Goal: Task Accomplishment & Management: Use online tool/utility

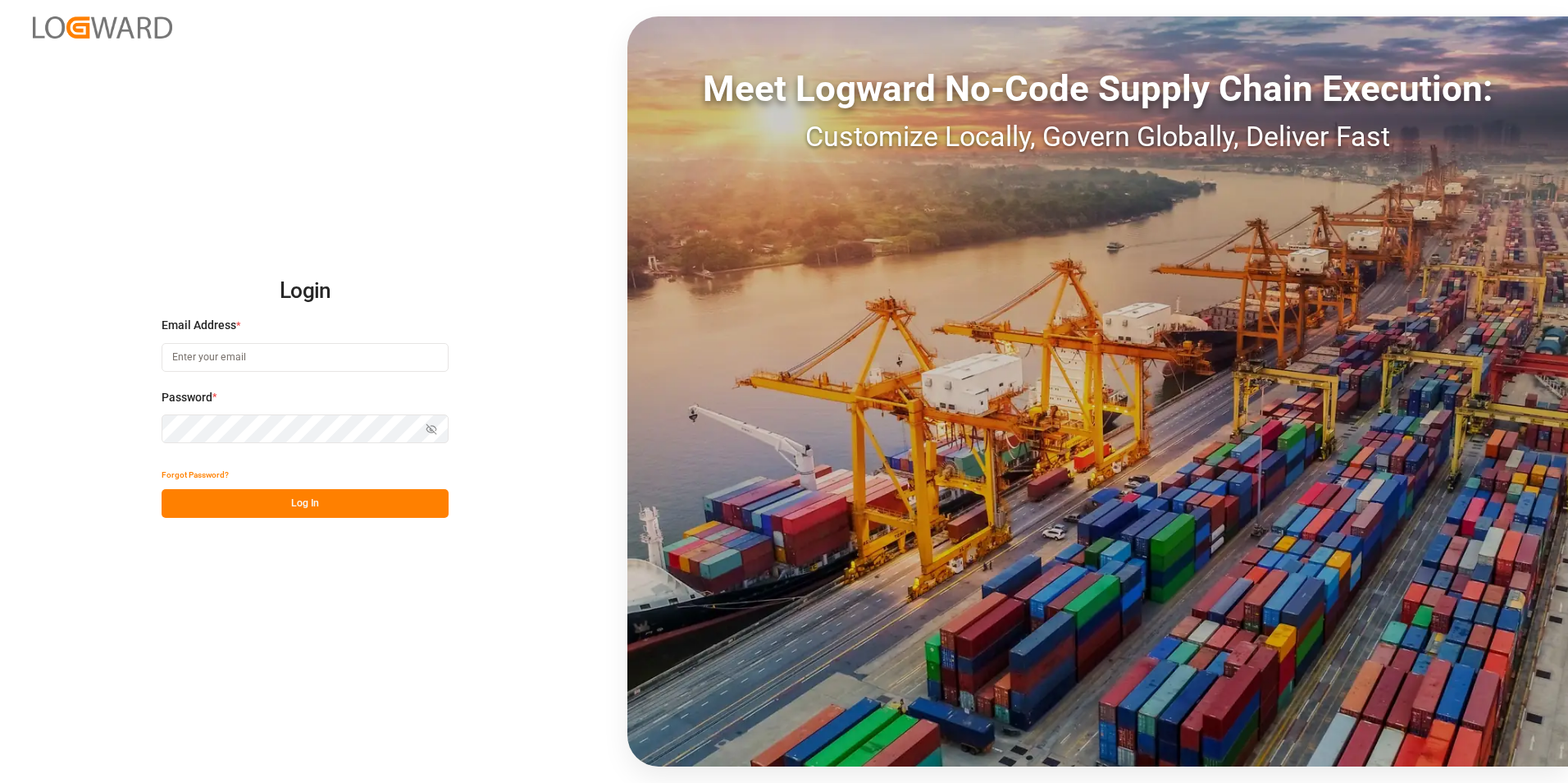
type input "[EMAIL_ADDRESS][DOMAIN_NAME]"
click at [322, 500] on button "Log In" at bounding box center [305, 503] width 287 height 28
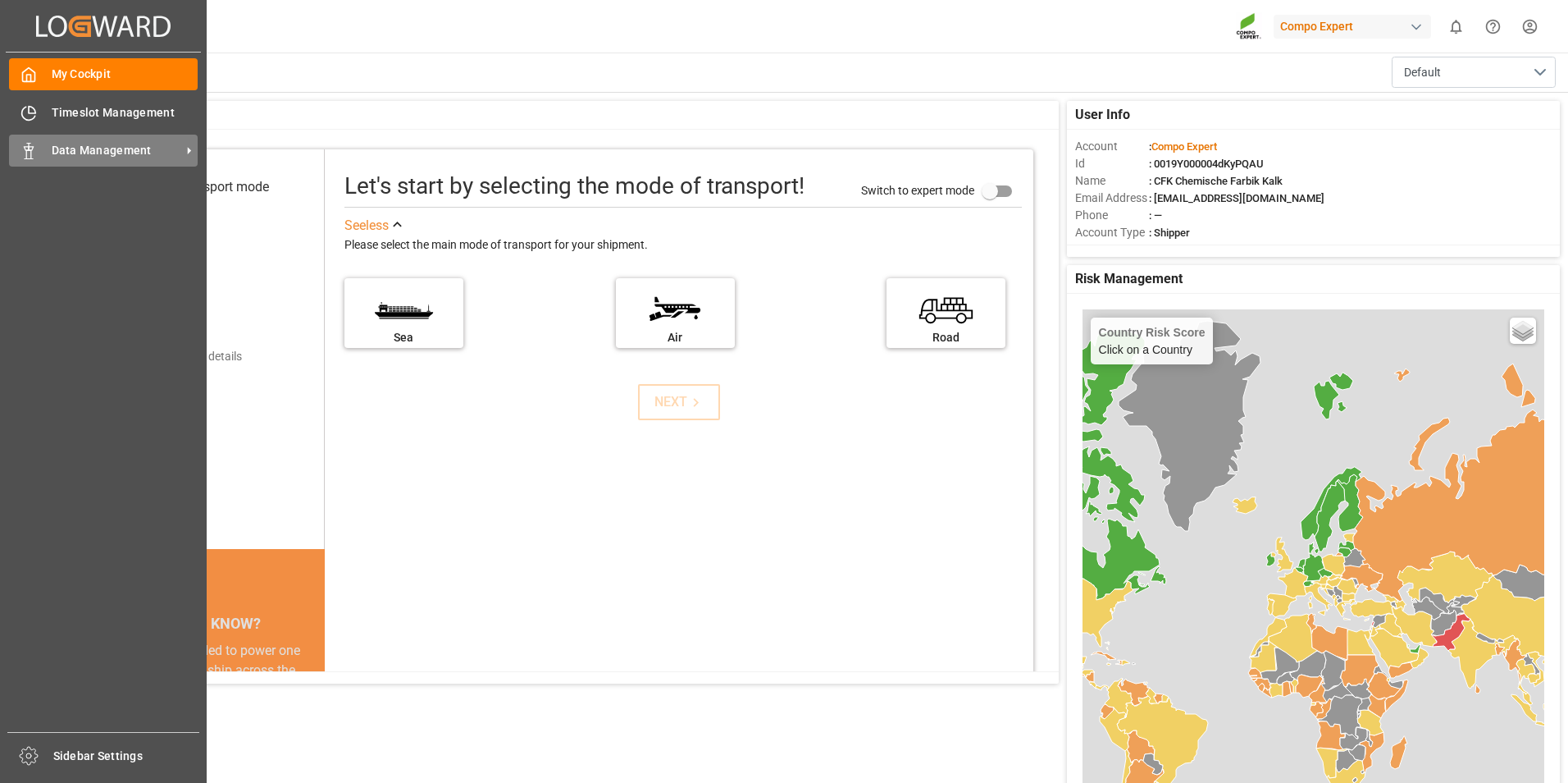
click at [79, 147] on span "Data Management" at bounding box center [116, 150] width 129 height 17
click at [38, 148] on div "Data Management Data Management" at bounding box center [104, 151] width 189 height 32
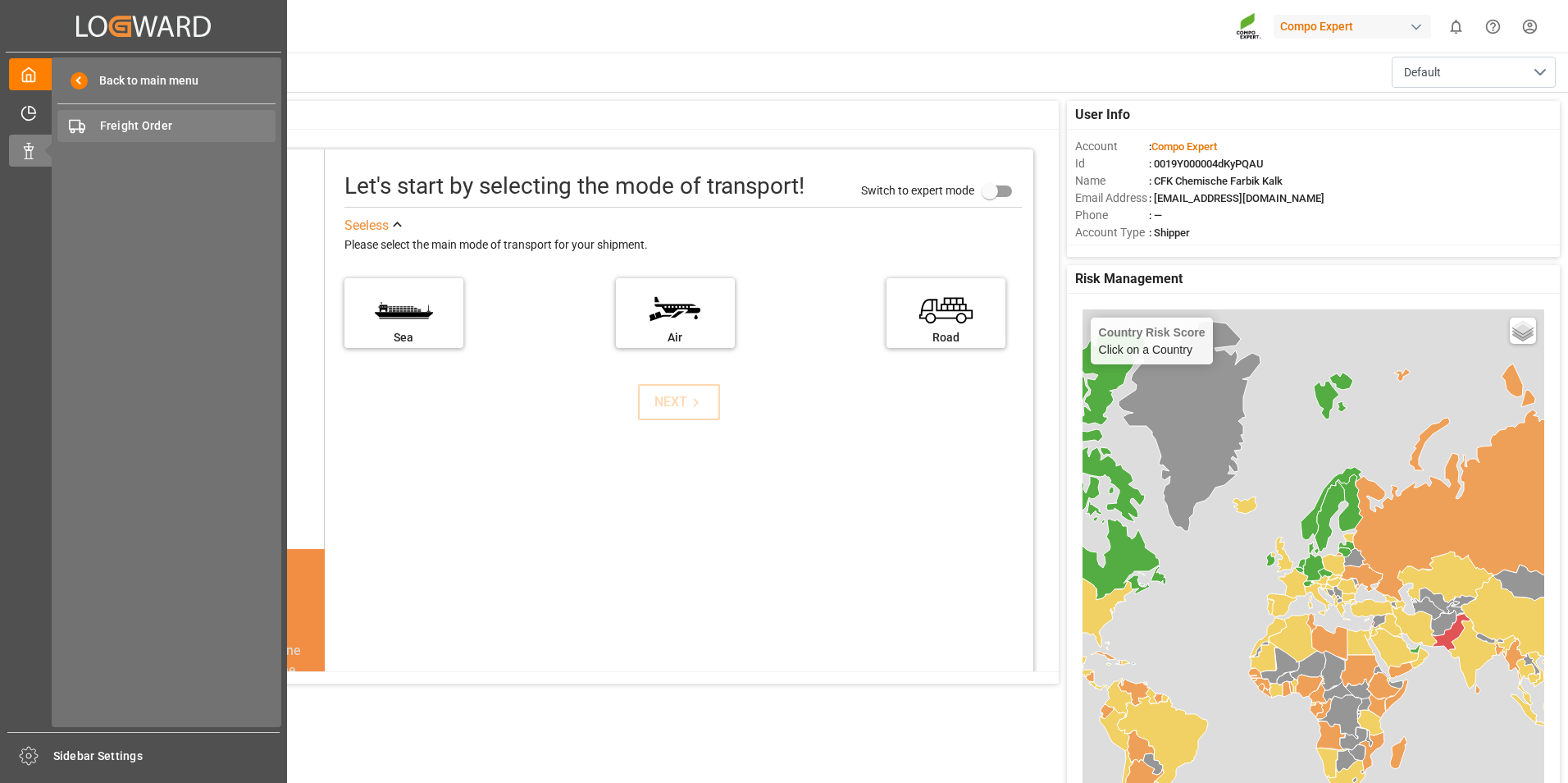
click at [147, 125] on span "Freight Order" at bounding box center [188, 125] width 176 height 17
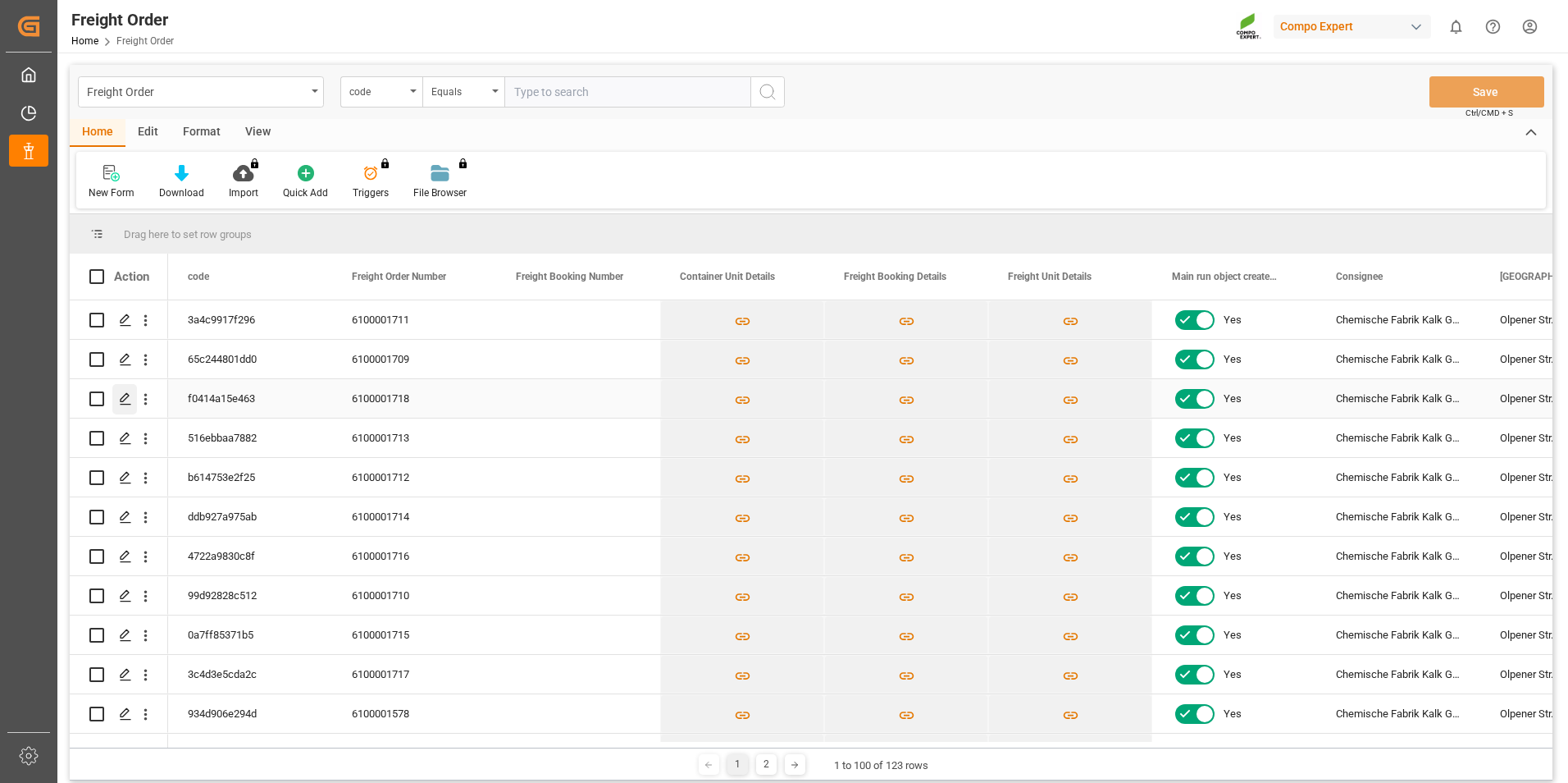
click at [123, 396] on icon "Press SPACE to select this row." at bounding box center [125, 399] width 13 height 13
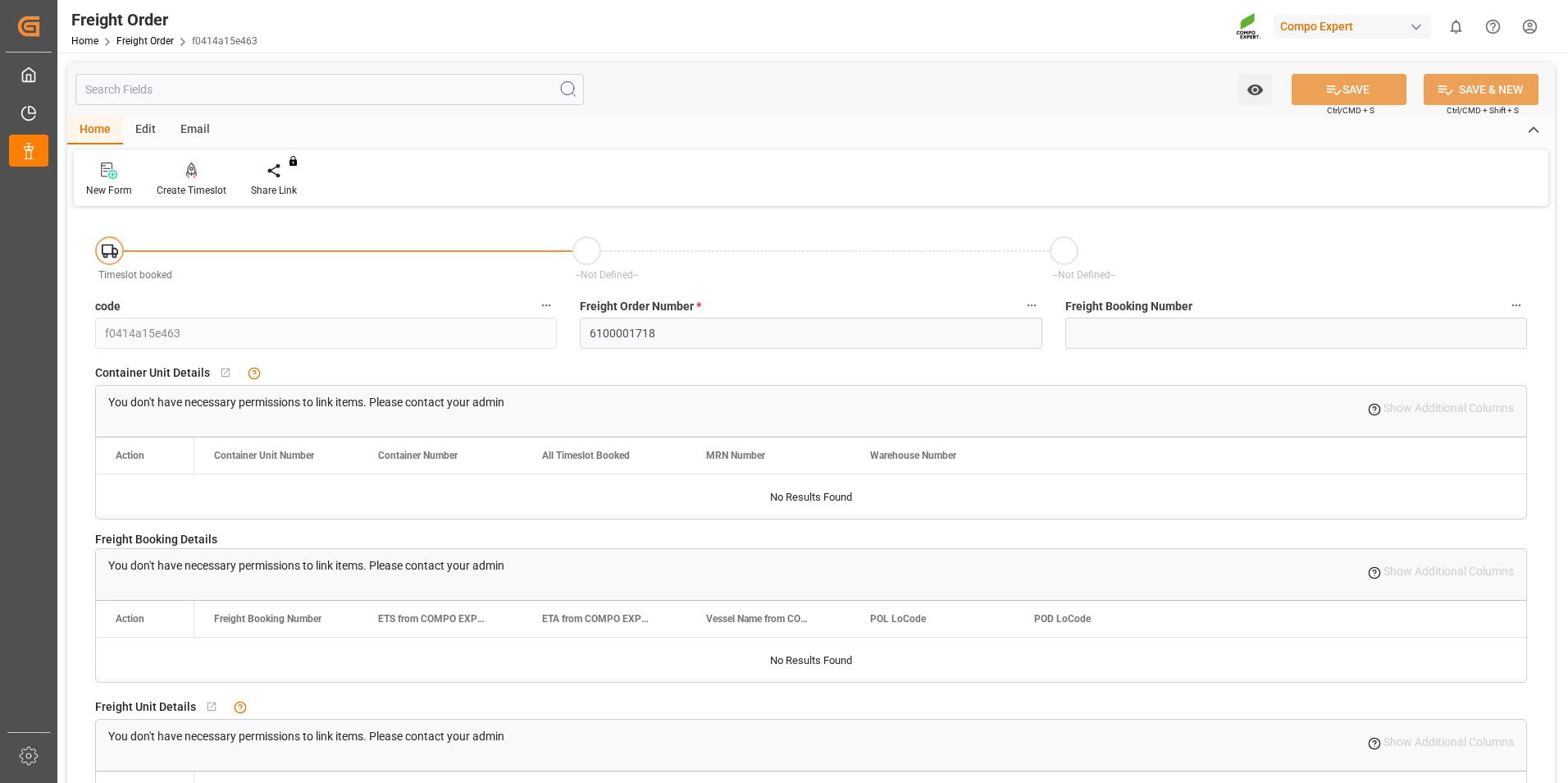
click at [189, 174] on icon at bounding box center [191, 170] width 11 height 16
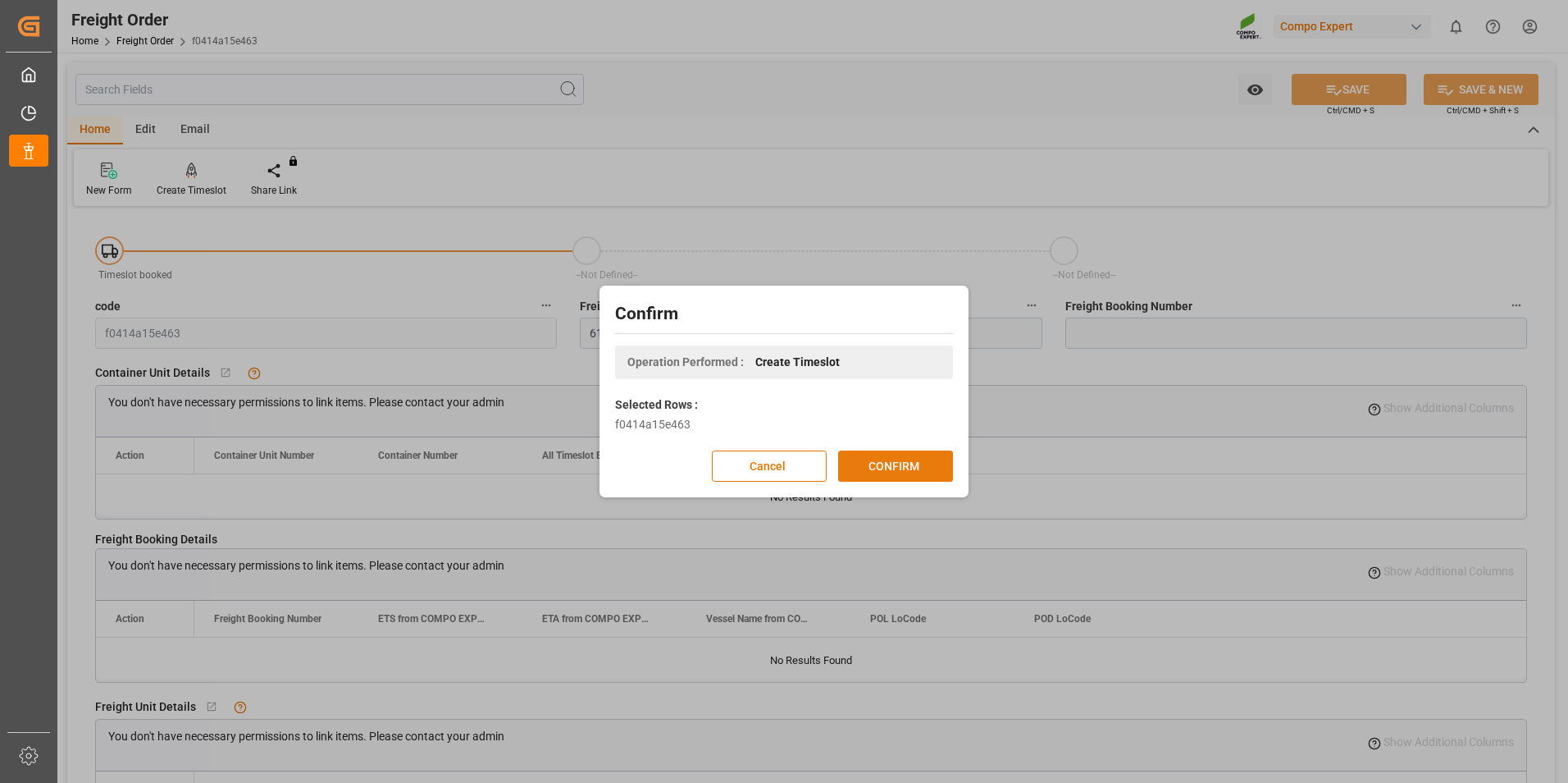
click at [899, 463] on button "CONFIRM" at bounding box center [896, 465] width 115 height 31
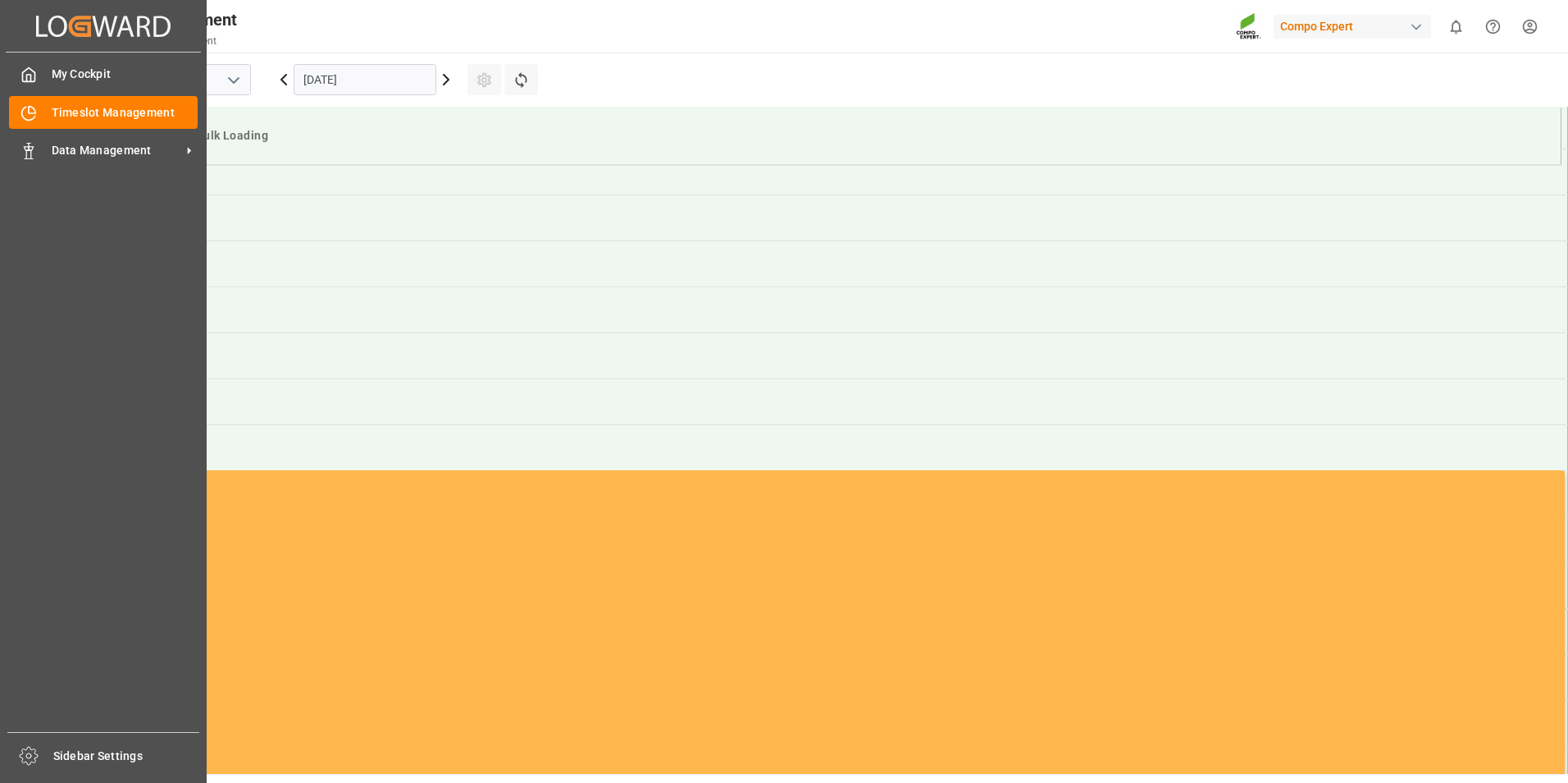
scroll to position [1275, 0]
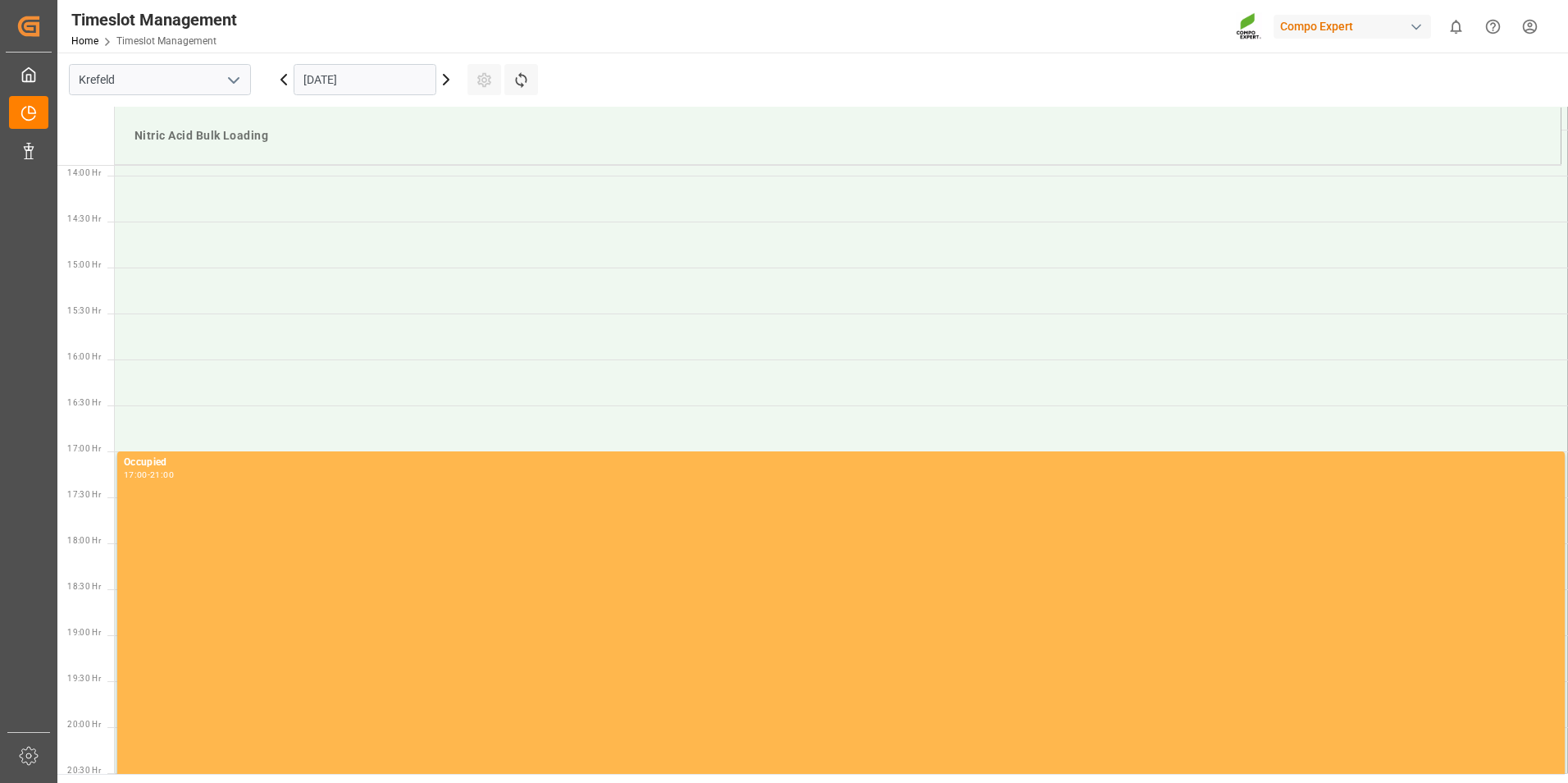
click at [346, 82] on input "04.09.2025" at bounding box center [364, 79] width 142 height 31
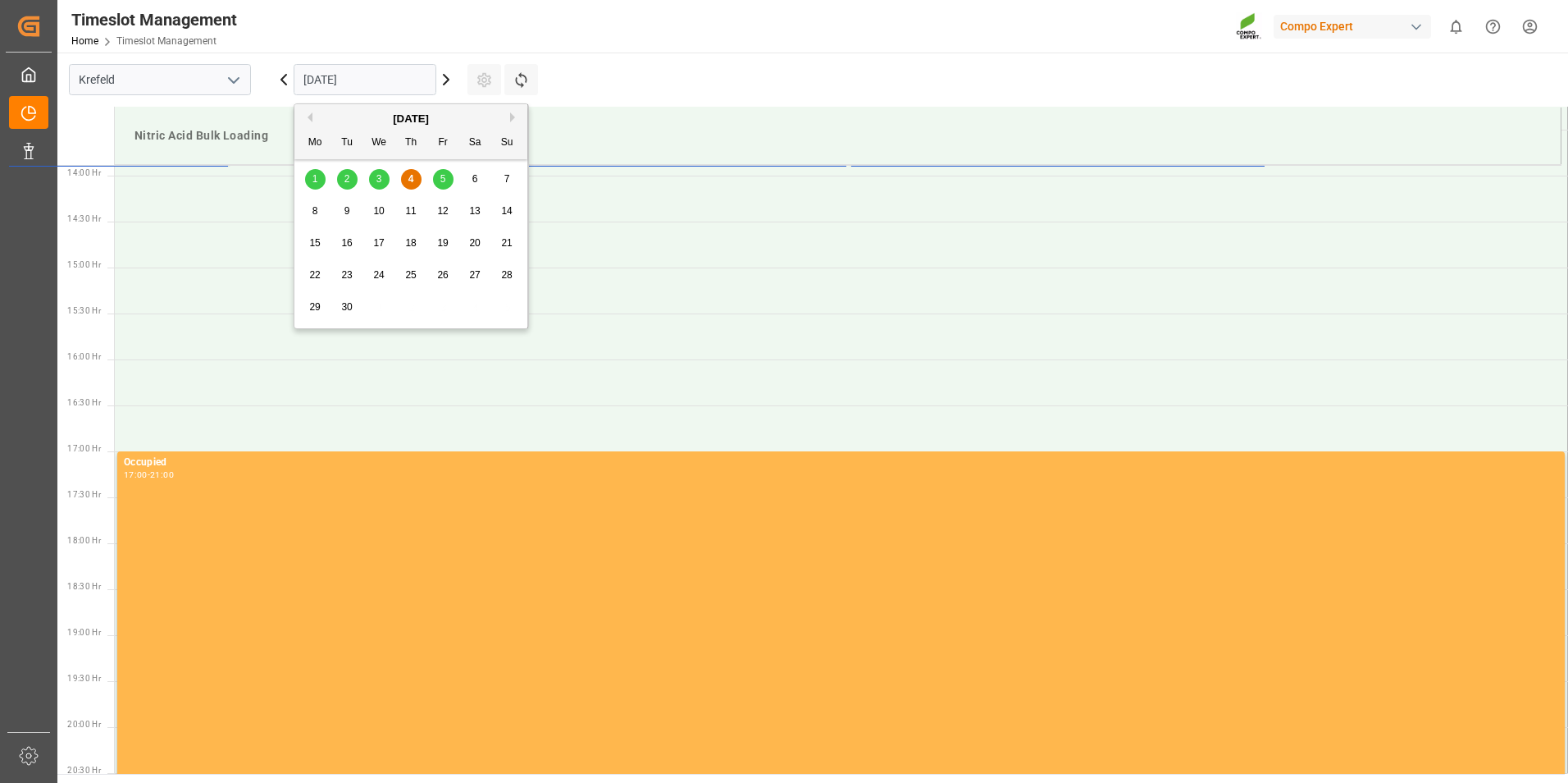
click at [405, 211] on span "11" at bounding box center [410, 210] width 10 height 11
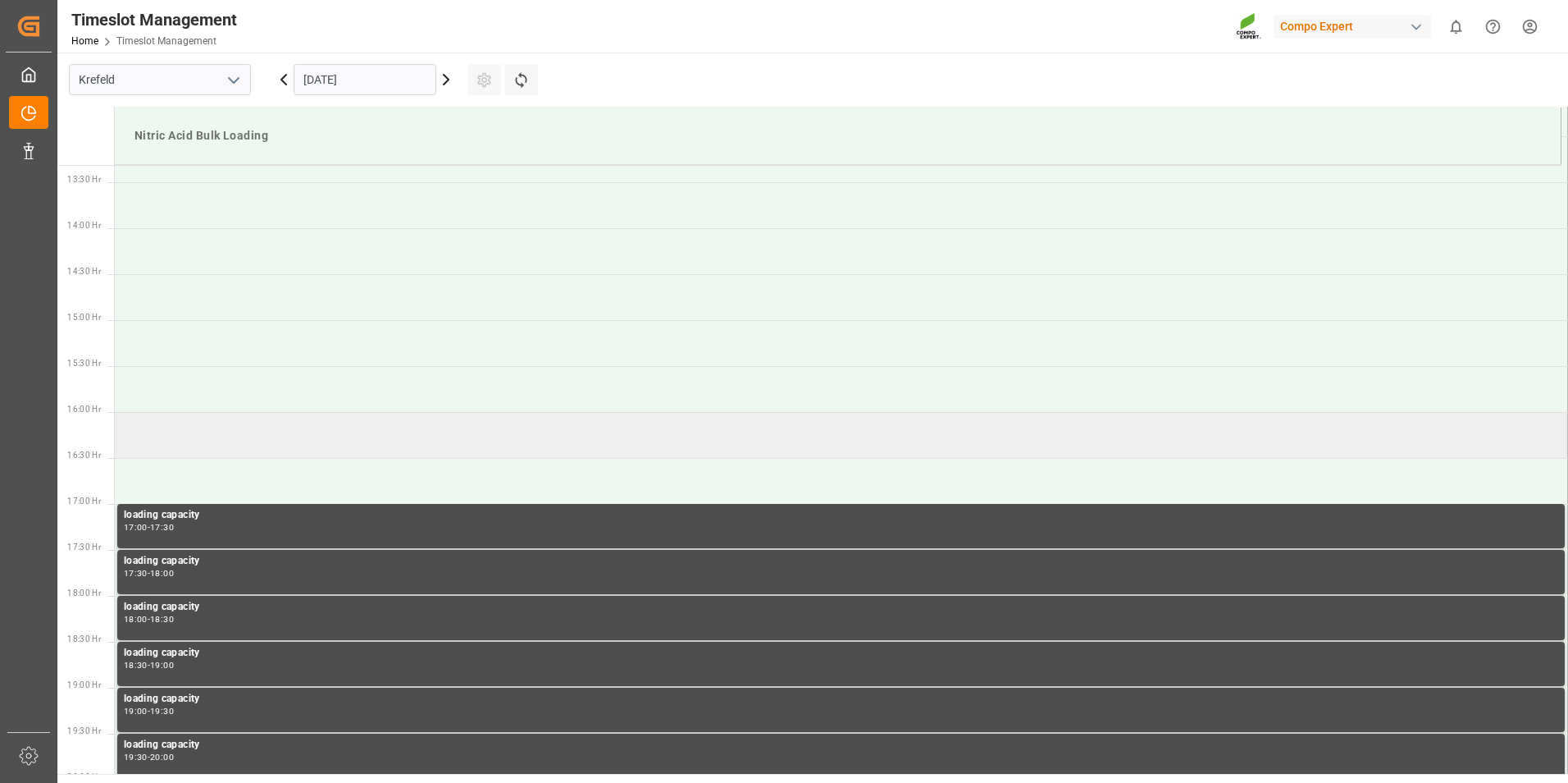
scroll to position [1193, 0]
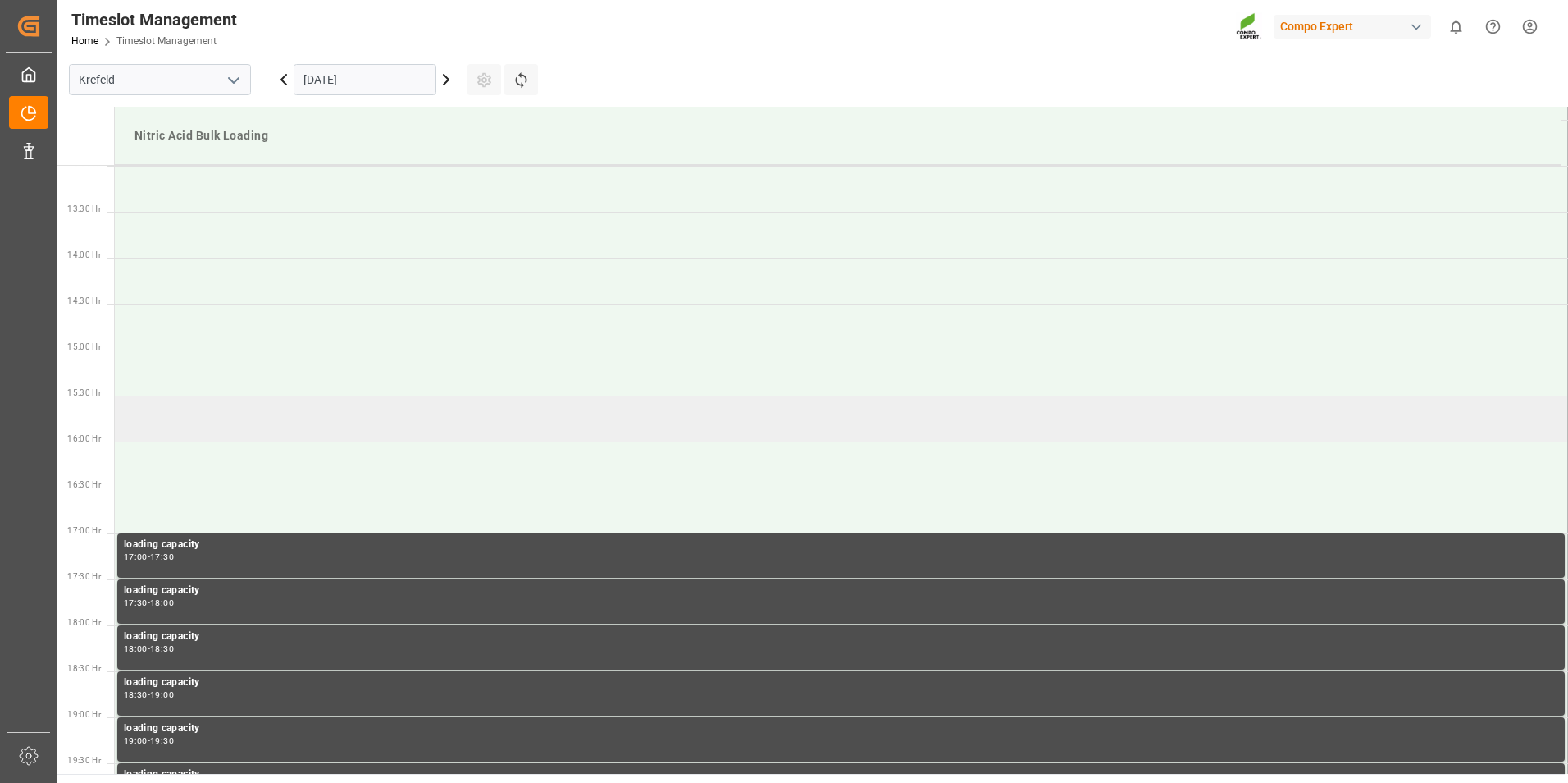
click at [190, 410] on td at bounding box center [841, 418] width 1453 height 46
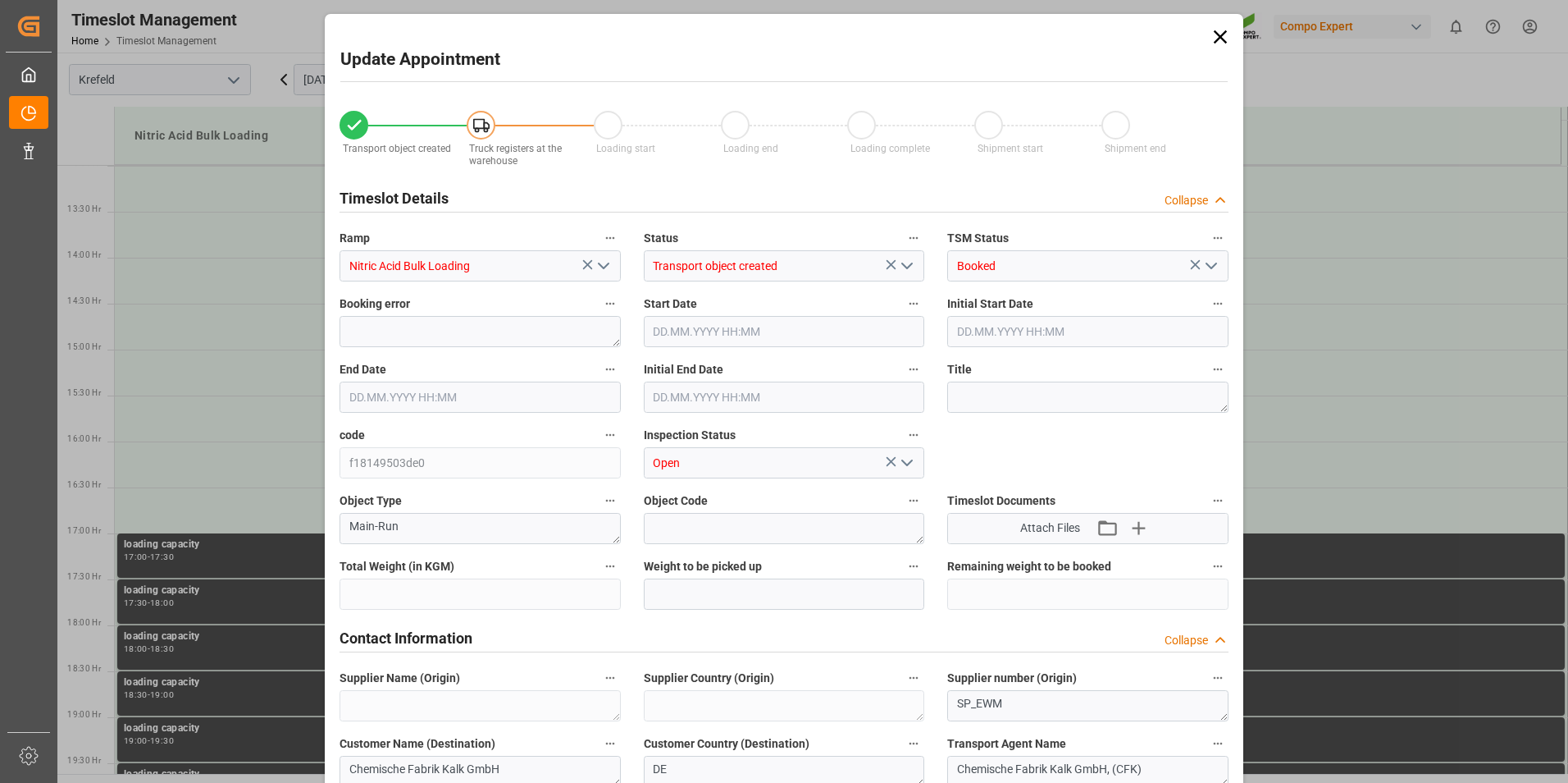
type input "10000"
type input "0"
type input "11.09.2025 15:30"
type input "11.09.2025 16:00"
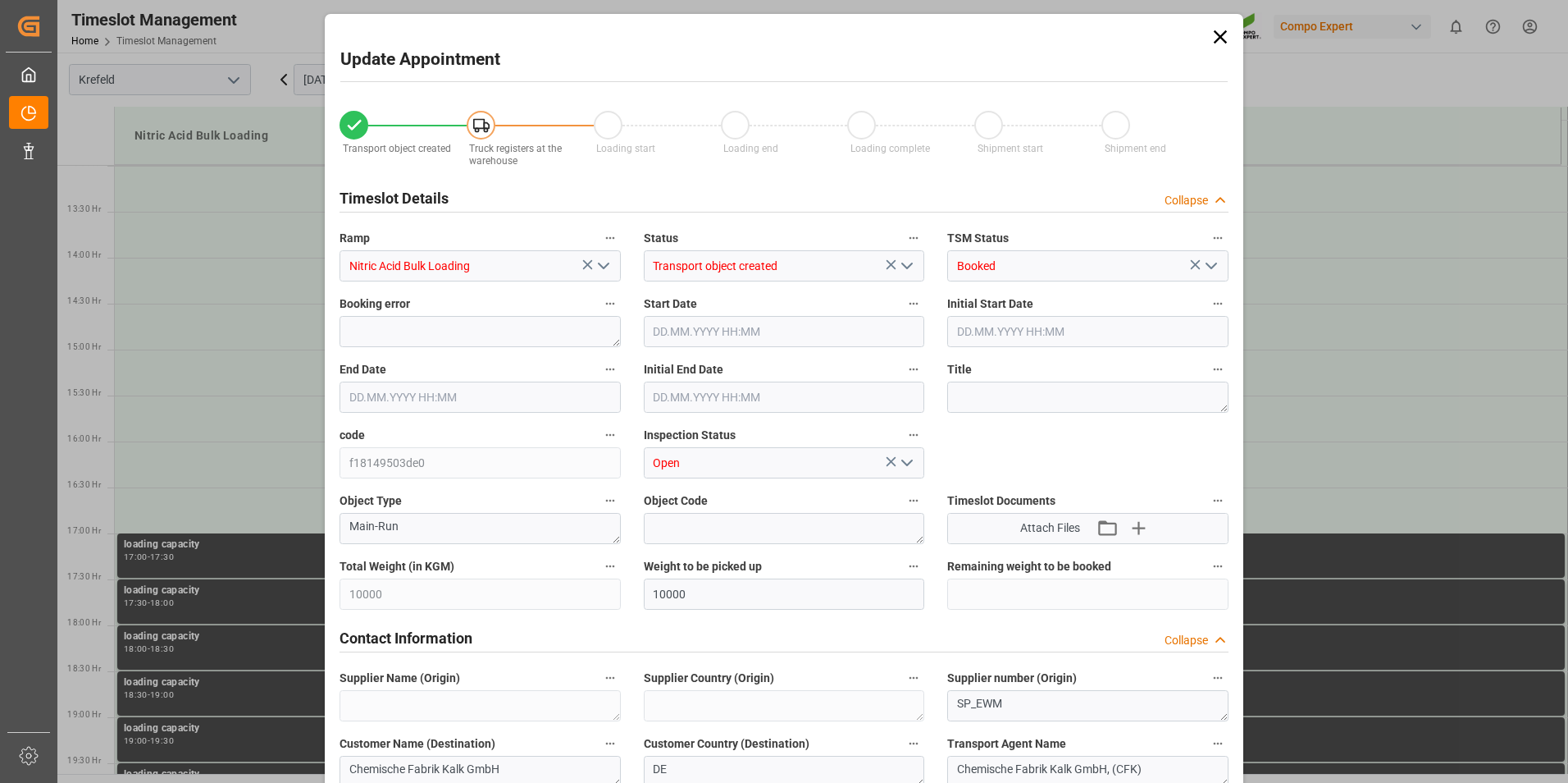
type input "04.09.2025 13:39"
type input "04.09.2025 12:57"
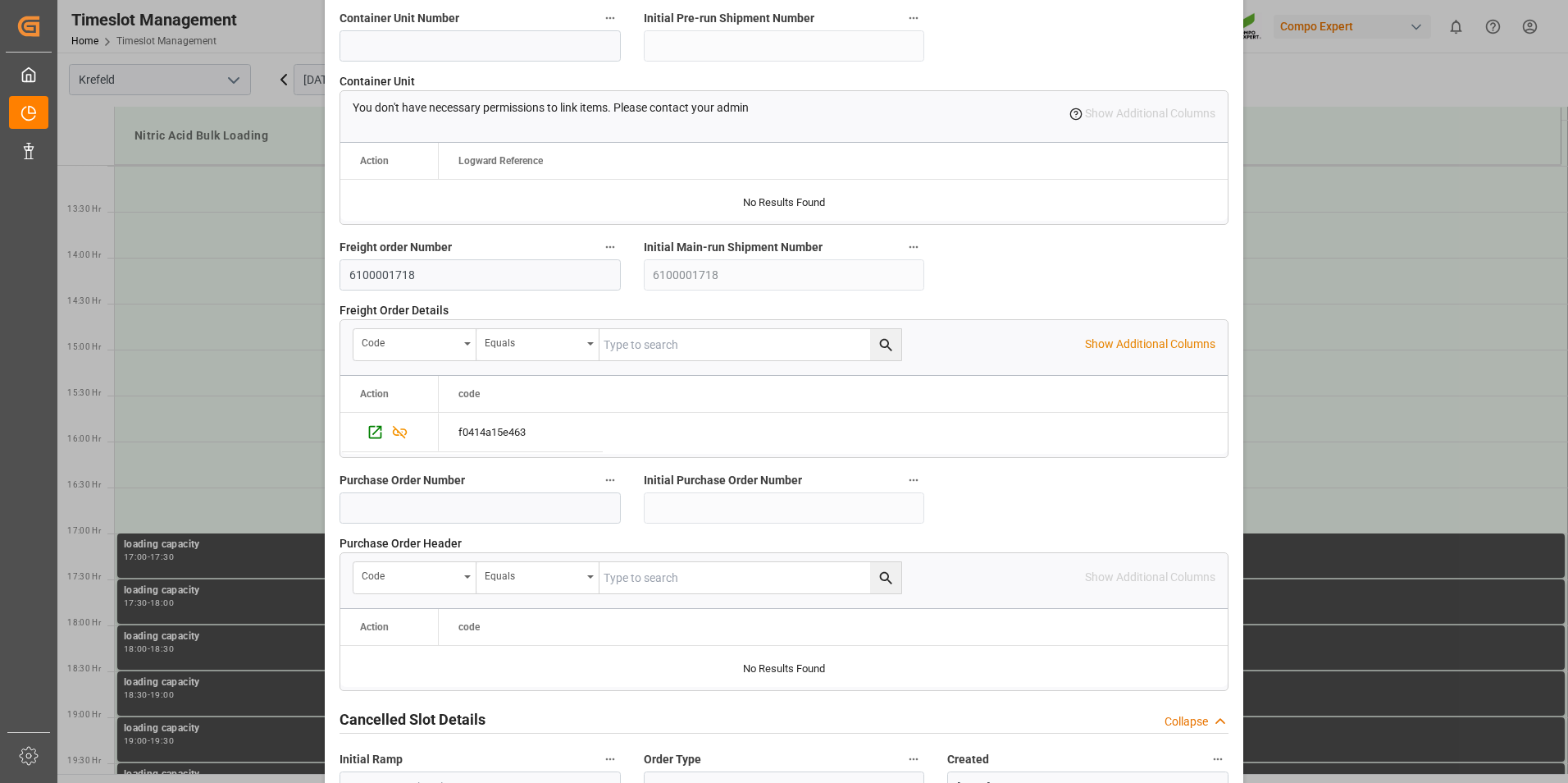
scroll to position [1490, 0]
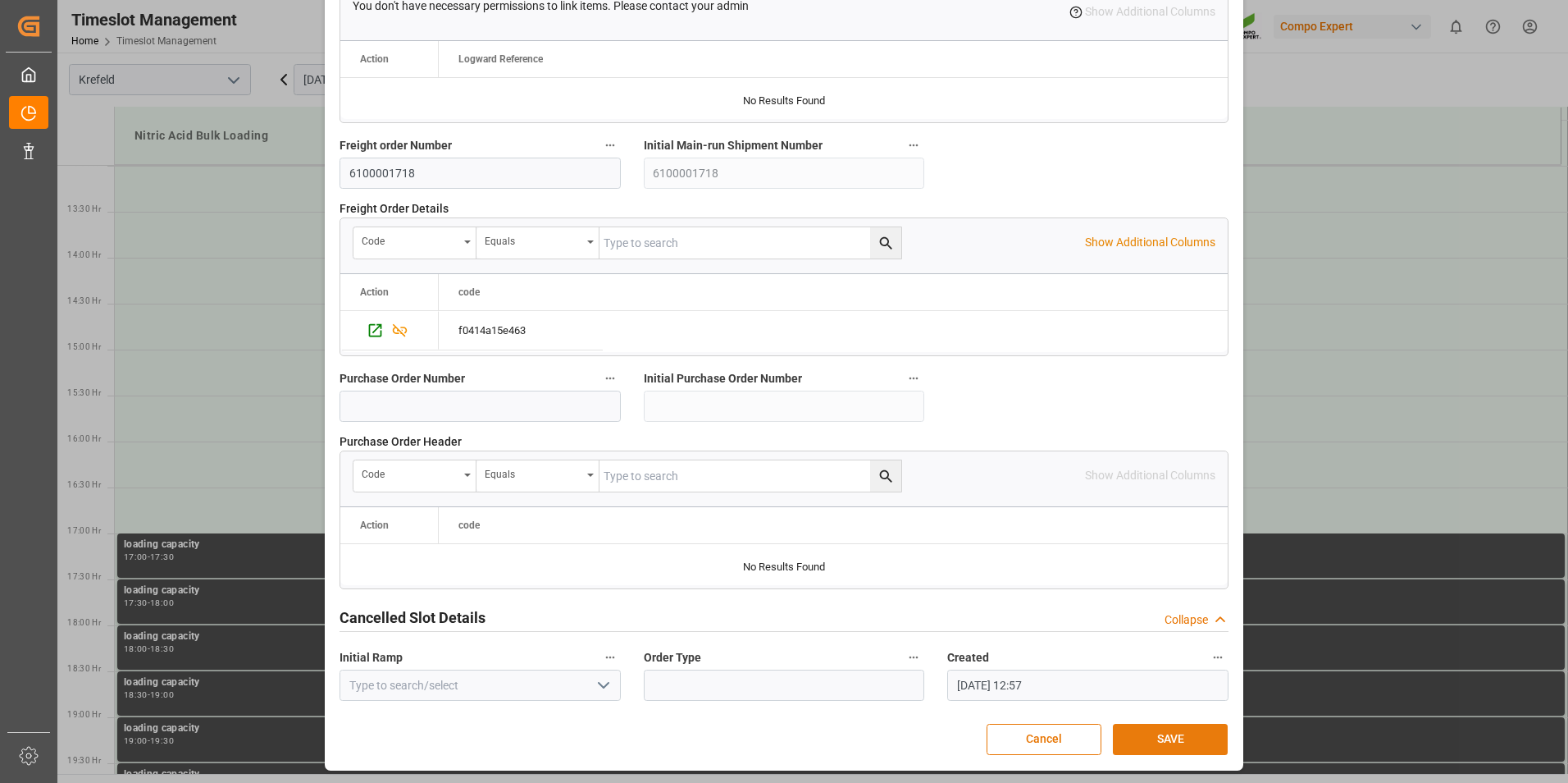
click at [1148, 729] on button "SAVE" at bounding box center [1170, 739] width 115 height 31
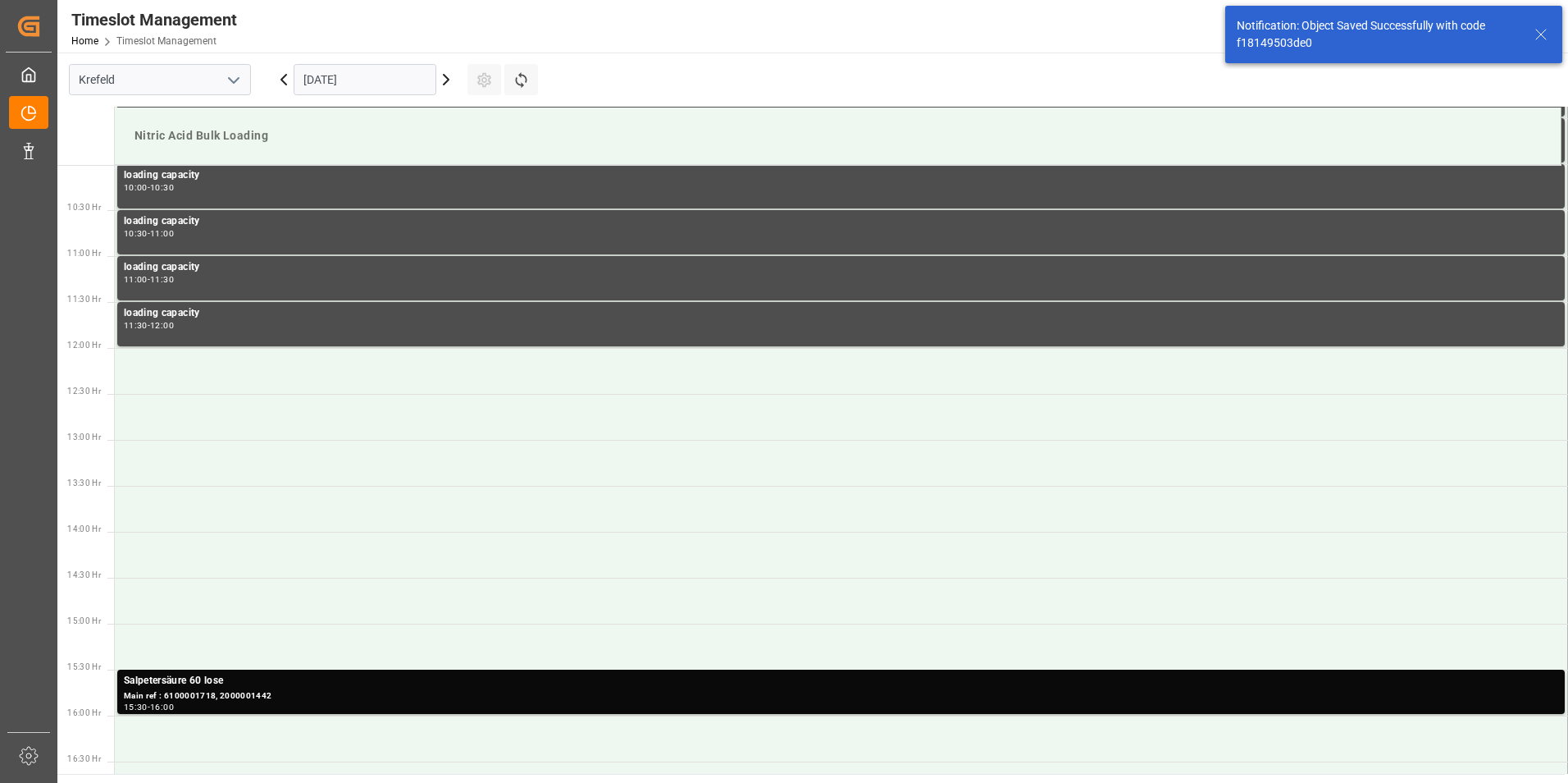
scroll to position [1275, 0]
